Goal: Task Accomplishment & Management: Use online tool/utility

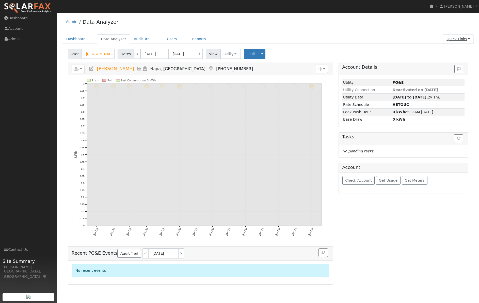
click at [455, 38] on link "Quick Links" at bounding box center [458, 38] width 31 height 9
click at [445, 52] on link "Quick Add" at bounding box center [448, 49] width 52 height 7
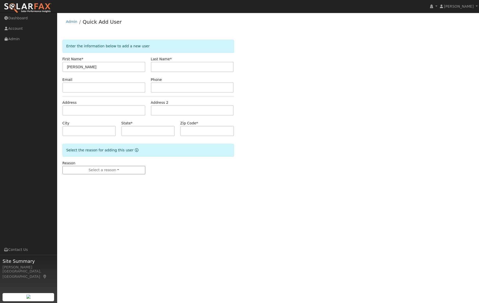
type input "[PERSON_NAME]"
type input "Bell"
click at [80, 86] on input "text" at bounding box center [103, 87] width 83 height 10
paste input "Bryanbell927@gmail.com"
type input "Bryanbell927@gmail.com"
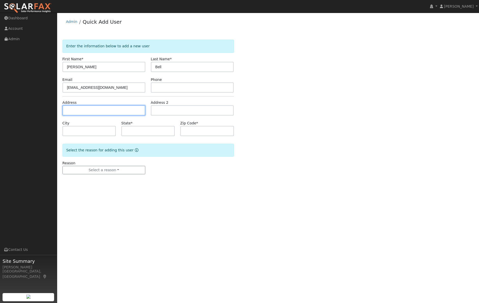
click at [89, 110] on input "text" at bounding box center [103, 110] width 83 height 10
type input "1826 Noemi Drive"
type input "Concord"
type input "CA"
type input "94519"
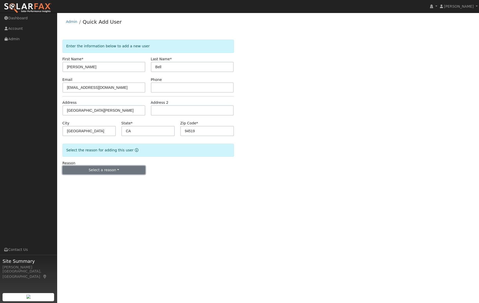
click at [97, 171] on button "Select a reason" at bounding box center [103, 170] width 83 height 9
click at [89, 180] on link "New lead" at bounding box center [91, 180] width 56 height 7
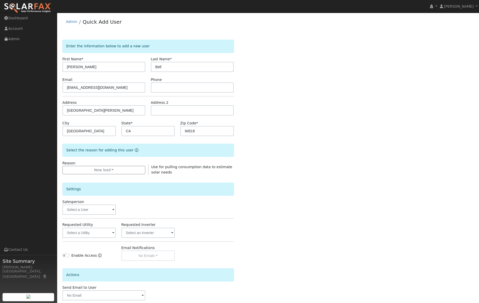
scroll to position [26, 0]
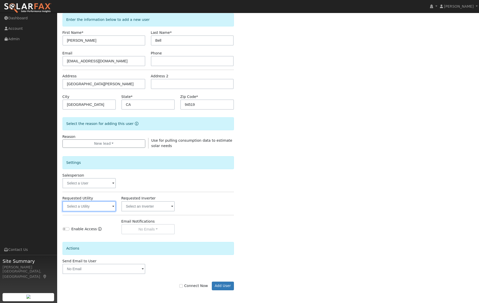
click at [99, 208] on input "text" at bounding box center [89, 206] width 54 height 10
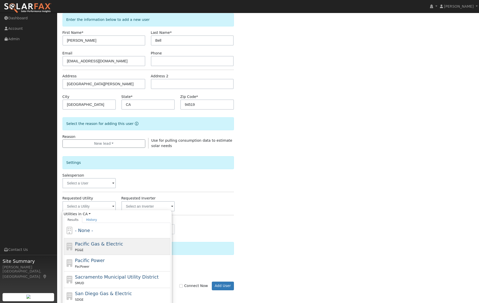
click at [98, 250] on div "PG&E" at bounding box center [122, 249] width 94 height 5
type input "Pacific Gas & Electric"
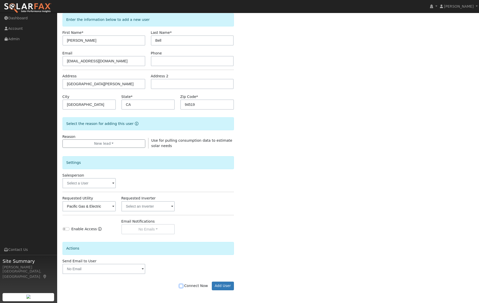
click at [183, 286] on input "Connect Now" at bounding box center [181, 286] width 4 height 4
checkbox input "true"
click at [219, 285] on button "Add User" at bounding box center [223, 285] width 22 height 9
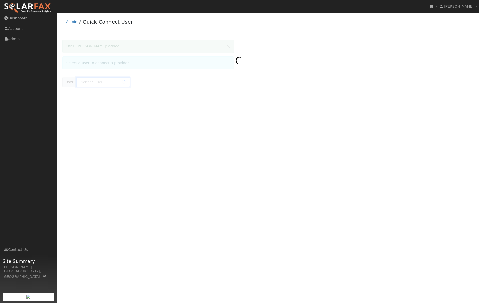
type input "Patrick Bell"
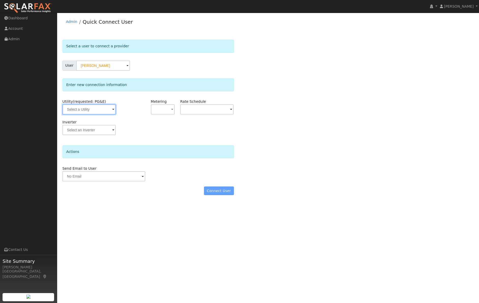
click at [81, 109] on input "text" at bounding box center [89, 109] width 54 height 10
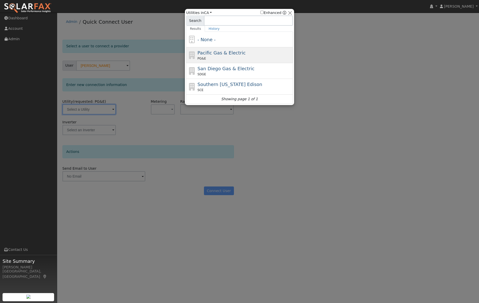
click at [226, 56] on div "Pacific Gas & Electric PG&E" at bounding box center [245, 54] width 94 height 11
type input "PG&E"
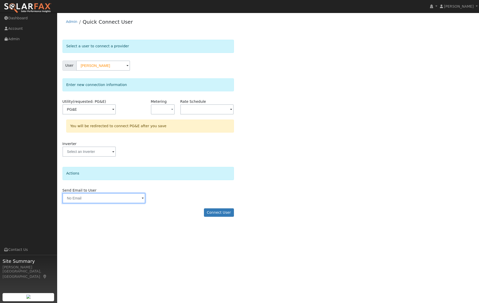
click at [123, 198] on input "text" at bounding box center [103, 198] width 83 height 10
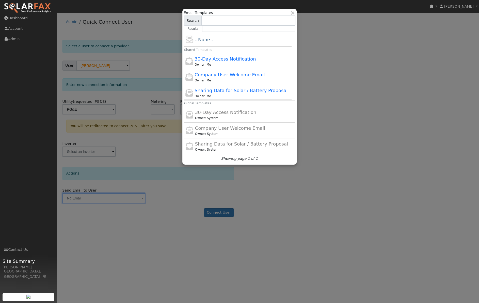
click at [151, 126] on div at bounding box center [239, 151] width 479 height 303
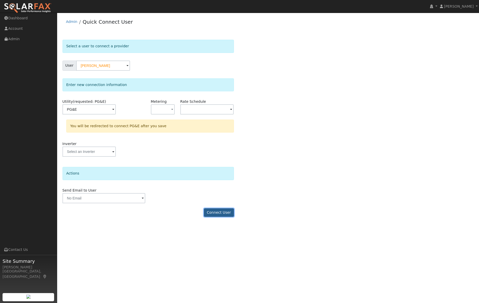
click at [226, 212] on button "Connect User" at bounding box center [219, 212] width 30 height 9
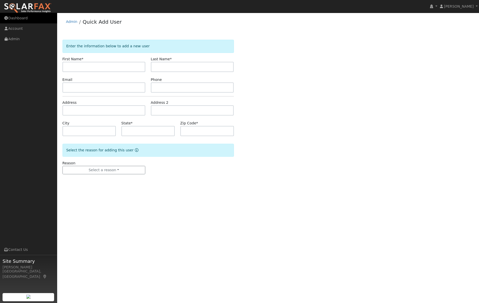
click at [14, 17] on link "Dashboard" at bounding box center [28, 18] width 57 height 10
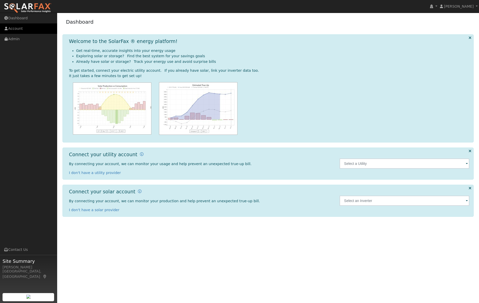
click at [16, 30] on link "Account" at bounding box center [28, 28] width 57 height 10
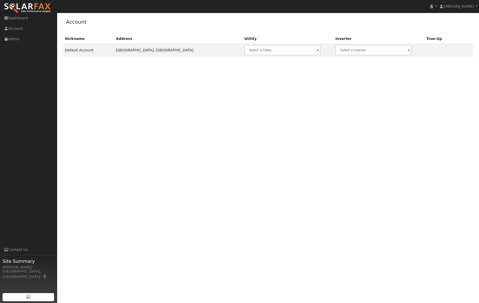
click at [16, 261] on span "Site Summary" at bounding box center [29, 260] width 52 height 7
click at [9, 45] on ul "Navigation Dashboard Account Admin Links Contact Us" at bounding box center [28, 164] width 57 height 303
click at [11, 36] on link "Admin" at bounding box center [28, 39] width 57 height 10
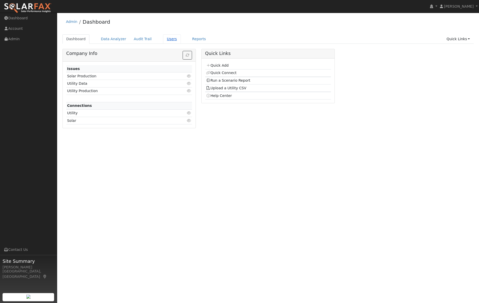
click at [170, 40] on link "Users" at bounding box center [172, 38] width 18 height 9
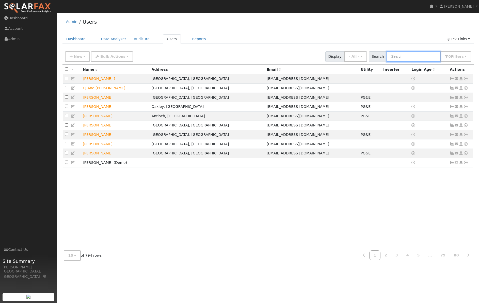
click at [414, 57] on input "text" at bounding box center [414, 56] width 54 height 10
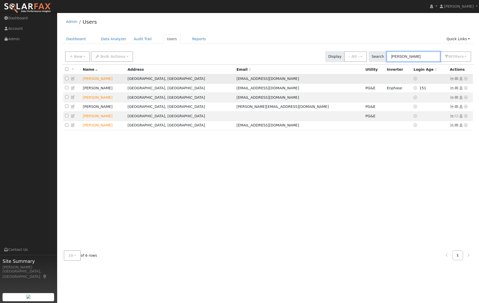
type input "patrick"
click at [453, 78] on icon at bounding box center [452, 79] width 5 height 4
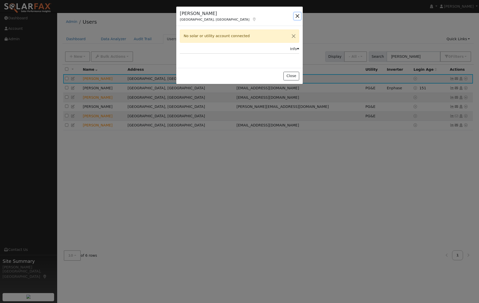
click at [299, 14] on button "button" at bounding box center [297, 15] width 7 height 7
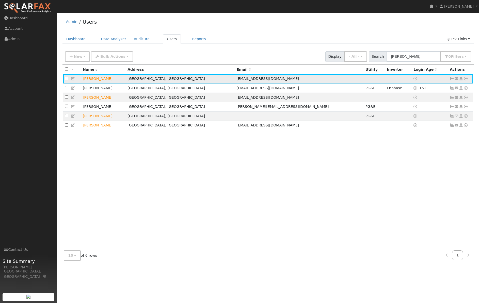
click at [466, 80] on icon at bounding box center [466, 79] width 5 height 4
click at [414, 119] on link "Utility" at bounding box center [413, 117] width 35 height 7
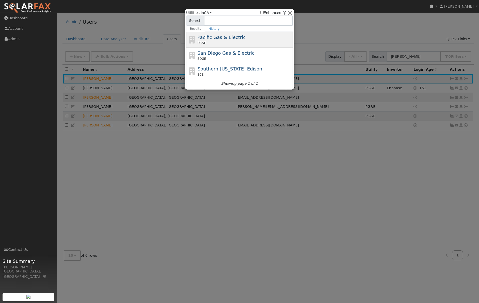
click at [209, 40] on div "Pacific Gas & Electric PG&E" at bounding box center [245, 39] width 94 height 11
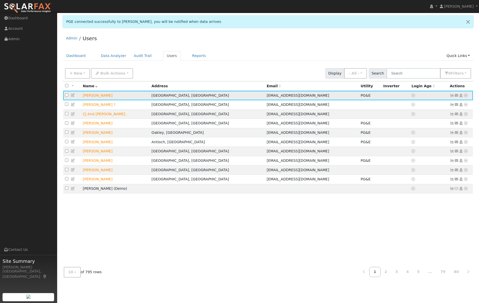
click at [453, 95] on icon at bounding box center [452, 95] width 5 height 4
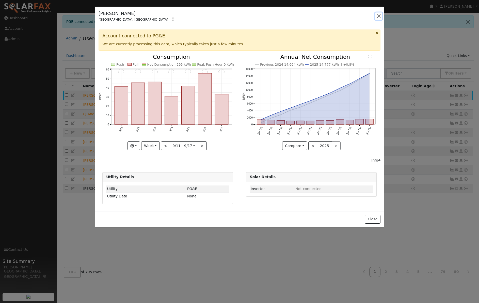
click at [377, 14] on button "button" at bounding box center [378, 15] width 7 height 7
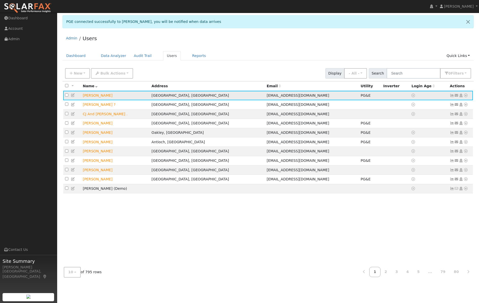
click at [467, 96] on icon at bounding box center [466, 95] width 5 height 4
click at [460, 103] on link "Data Analyzer" at bounding box center [449, 104] width 37 height 7
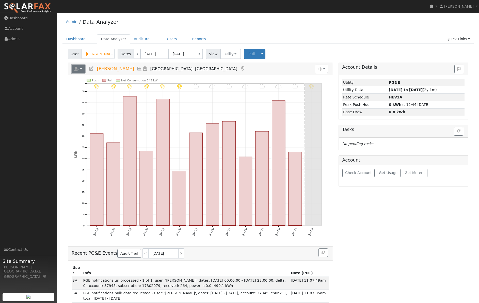
click at [80, 68] on button "button" at bounding box center [78, 69] width 13 height 9
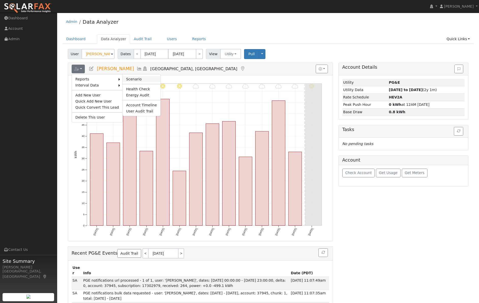
click at [132, 79] on link "Scenario" at bounding box center [141, 79] width 38 height 6
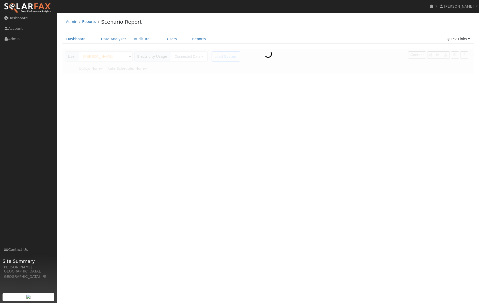
type input "Pacific Gas & Electric"
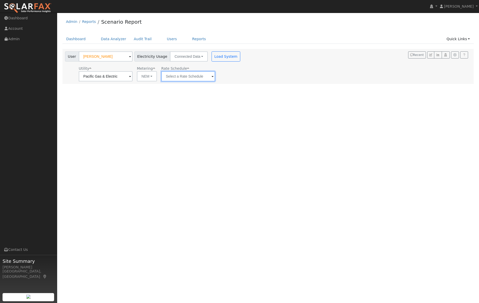
click at [197, 76] on input "text" at bounding box center [188, 76] width 54 height 10
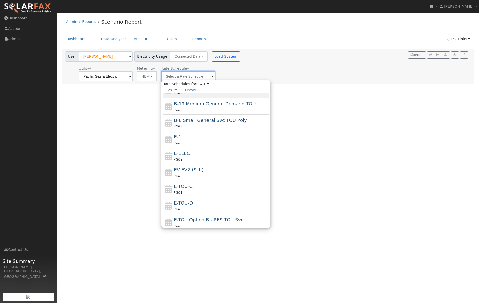
scroll to position [68, 0]
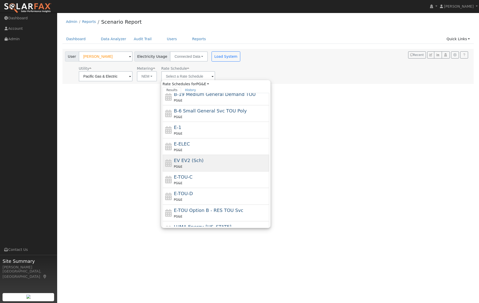
click at [218, 160] on div "EV EV2 (Sch) PG&E" at bounding box center [221, 163] width 94 height 12
type input "EV EV2 (Sch)"
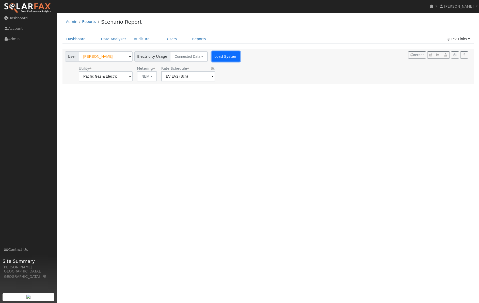
click at [217, 55] on button "Load System" at bounding box center [226, 56] width 29 height 10
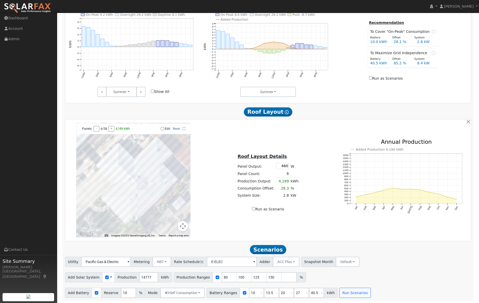
scroll to position [219, 0]
click at [469, 121] on button "button" at bounding box center [468, 121] width 5 height 5
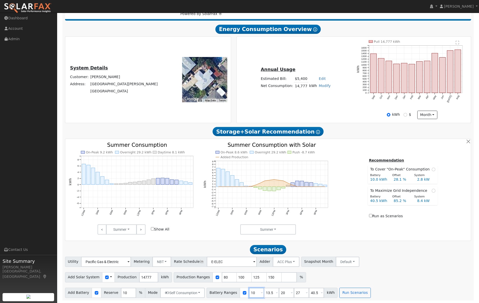
drag, startPoint x: 253, startPoint y: 291, endPoint x: 245, endPoint y: 291, distance: 8.1
click at [249, 291] on input "10" at bounding box center [256, 292] width 15 height 10
type input "13.5"
type input "20"
type input "27"
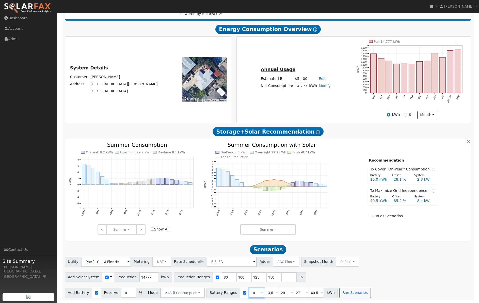
type input "40.5"
type input "13.5"
drag, startPoint x: 267, startPoint y: 293, endPoint x: 253, endPoint y: 291, distance: 13.8
click at [253, 291] on div "Battery Ranges 13.5 Overrides Reserve % Mode None None Self Consumption Peak Sa…" at bounding box center [272, 292] width 131 height 10
type input "27"
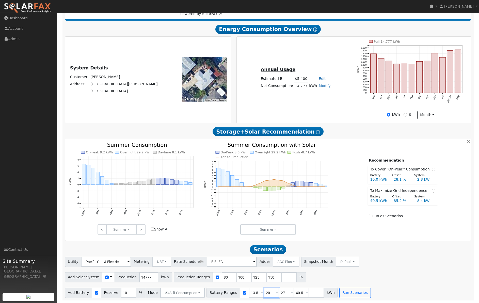
type input "40.5"
type input "27"
click at [335, 294] on button "Run Scenarios" at bounding box center [339, 292] width 31 height 10
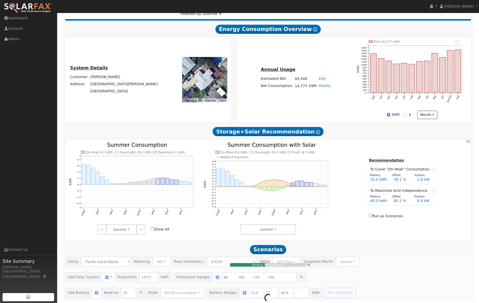
click at [119, 152] on icon "On-Peak 9.2 kWh Overnight 29.2 kWh Daytime 8.1 kWh 12AM 3AM 6AM 9AM 12PM 3PM 6P…" at bounding box center [133, 185] width 129 height 86
click at [118, 152] on rect at bounding box center [117, 152] width 4 height 3
click at [142, 228] on link ">" at bounding box center [140, 229] width 9 height 10
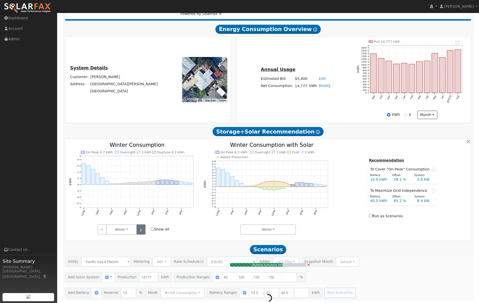
click at [142, 228] on link ">" at bounding box center [140, 229] width 9 height 10
type input "7.9"
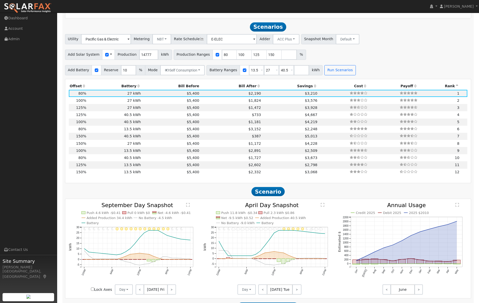
scroll to position [311, 0]
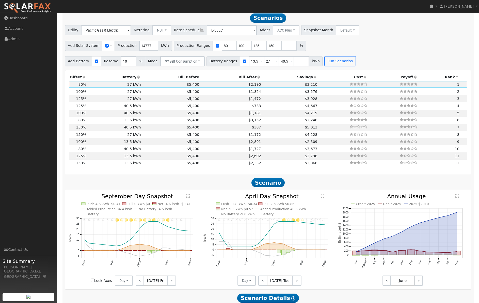
click at [313, 78] on icon at bounding box center [315, 77] width 5 height 4
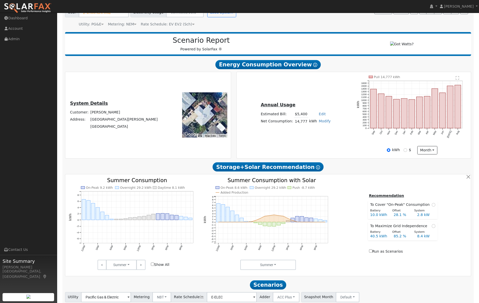
scroll to position [0, 0]
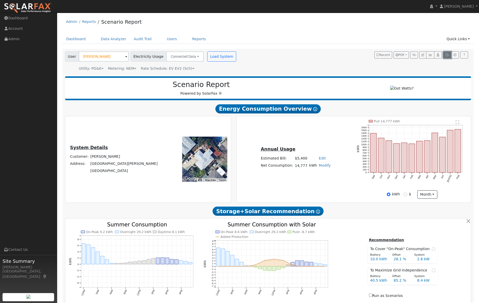
click at [447, 56] on icon "button" at bounding box center [447, 54] width 4 height 3
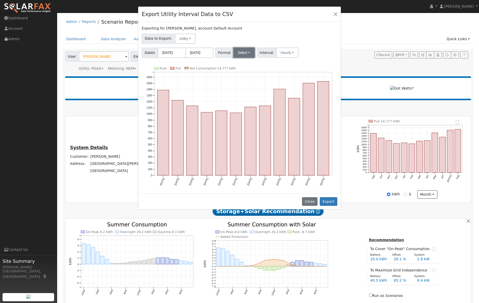
click at [241, 55] on button "Select" at bounding box center [244, 53] width 22 height 10
click at [251, 110] on link "OpenSolar" at bounding box center [251, 110] width 36 height 7
click at [332, 202] on button "Export" at bounding box center [329, 201] width 18 height 9
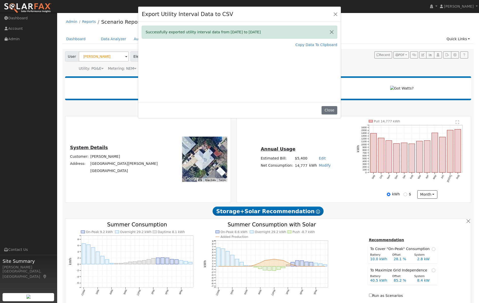
click at [451, 172] on div "Export Utility Interval Data to CSV Successfully exported utility interval data…" at bounding box center [239, 151] width 479 height 303
click at [326, 109] on button "Close" at bounding box center [329, 110] width 15 height 9
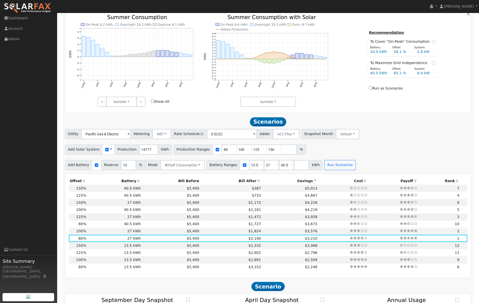
scroll to position [179, 0]
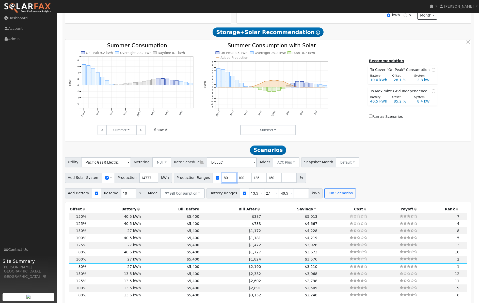
drag, startPoint x: 223, startPoint y: 180, endPoint x: 214, endPoint y: 180, distance: 8.9
click at [214, 180] on div "Production Ranges 80 100 125 150 %" at bounding box center [240, 177] width 132 height 10
type input "100"
type input "125"
type input "150"
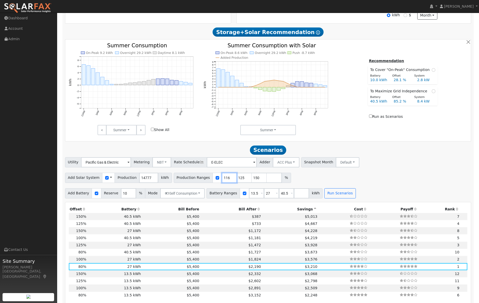
type input "116"
drag, startPoint x: 285, startPoint y: 196, endPoint x: 272, endPoint y: 196, distance: 12.4
click at [272, 196] on div "Battery Ranges 13.5 Overrides Reserve % Mode None None Self Consumption Peak Sa…" at bounding box center [265, 193] width 116 height 10
type input "40.5"
click at [195, 197] on button "Self Consumption" at bounding box center [182, 193] width 44 height 10
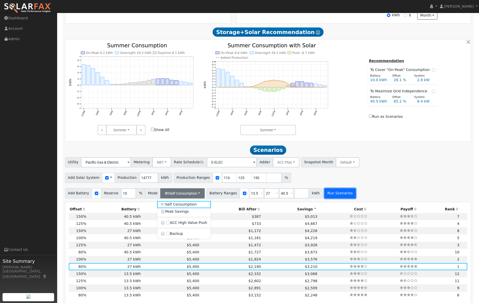
click at [337, 196] on button "Run Scenarios" at bounding box center [339, 193] width 31 height 10
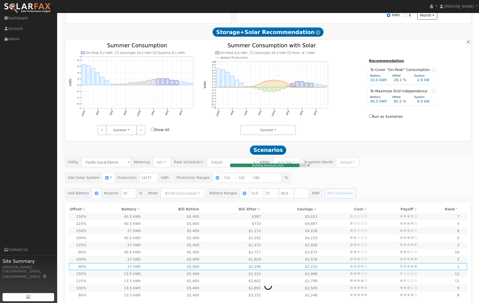
type input "11.4"
type input "$35,425"
type input "$18,809"
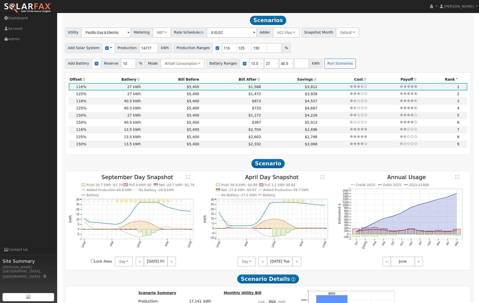
scroll to position [311, 0]
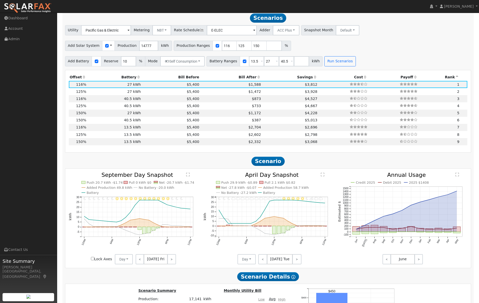
click at [313, 78] on icon at bounding box center [315, 77] width 5 height 4
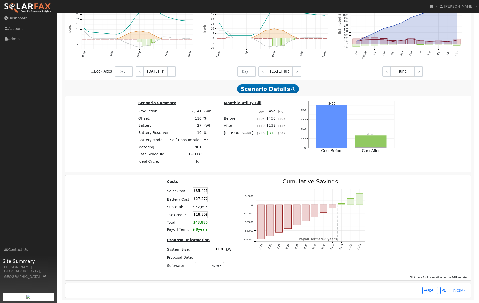
scroll to position [0, 0]
drag, startPoint x: 193, startPoint y: 190, endPoint x: 215, endPoint y: 190, distance: 22.1
click at [215, 190] on tr "Solar Cost: $35,425" at bounding box center [199, 190] width 66 height 8
type input "$35,425"
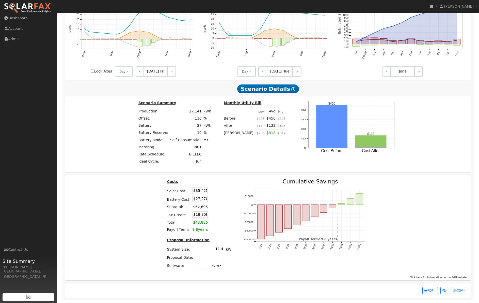
drag, startPoint x: 193, startPoint y: 198, endPoint x: 212, endPoint y: 198, distance: 19.1
click at [212, 198] on tr "Battery Cost: $27,270" at bounding box center [199, 199] width 66 height 8
type input "$0"
type input "$10,628"
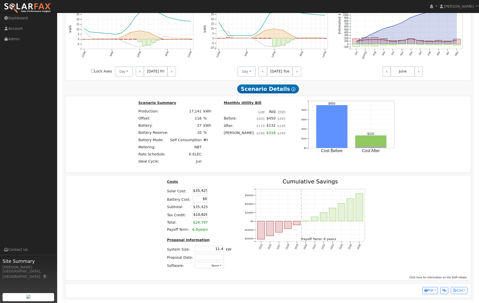
drag, startPoint x: 193, startPoint y: 190, endPoint x: 223, endPoint y: 190, distance: 30.7
click at [223, 190] on table "Costs Solar Cost: $35,425 Battery Cost: $0 Subtotal: $35,425 Tax Credit: $10,62…" at bounding box center [199, 206] width 66 height 54
type input "$0"
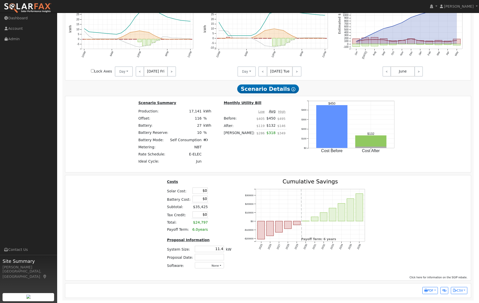
click at [222, 190] on table "Costs Solar Cost: $0 Battery Cost: $0 Subtotal: $35,425 Tax Credit: $0 Total: $…" at bounding box center [199, 206] width 66 height 54
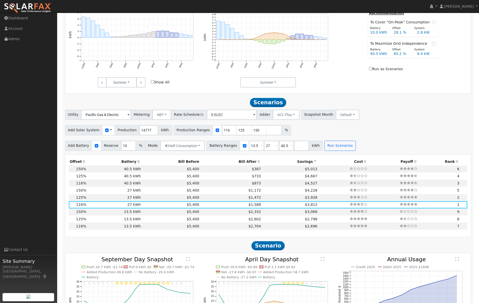
scroll to position [225, 0]
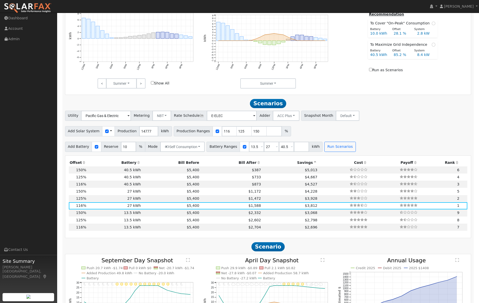
click at [394, 132] on div "Add Solar System Use CSV Data Production 14777 kWh Production Ranges 116 125 15…" at bounding box center [268, 130] width 408 height 12
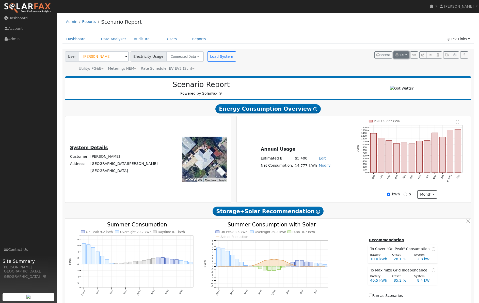
click at [404, 54] on span "PDF" at bounding box center [400, 55] width 9 height 4
click at [391, 123] on link "To [PERSON_NAME]" at bounding box center [388, 124] width 42 height 7
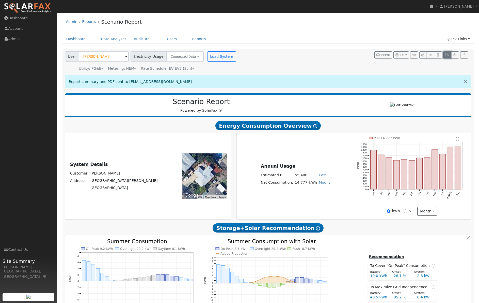
click at [446, 55] on icon "button" at bounding box center [447, 54] width 4 height 3
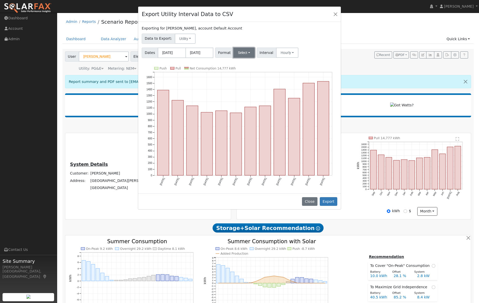
click at [243, 52] on button "Select" at bounding box center [244, 53] width 22 height 10
click at [248, 95] on link "Aurora" at bounding box center [251, 96] width 36 height 7
click at [327, 200] on button "Export" at bounding box center [329, 201] width 18 height 9
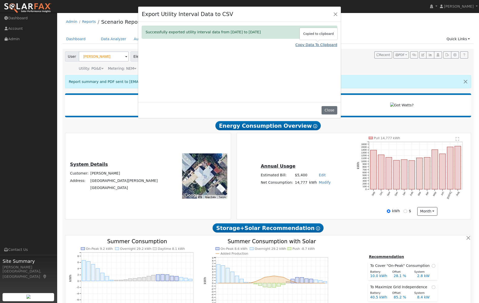
click at [308, 44] on link "Copy Data To Clipboard" at bounding box center [316, 44] width 42 height 5
click at [327, 111] on button "Close" at bounding box center [329, 110] width 15 height 9
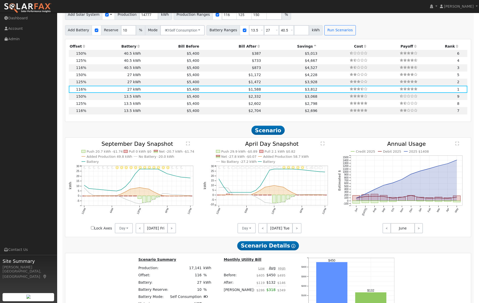
scroll to position [358, 0]
click at [252, 70] on span "$873" at bounding box center [256, 68] width 9 height 4
type input "$35,425"
type input "$40,905"
type input "$22,899"
